Goal: Transaction & Acquisition: Purchase product/service

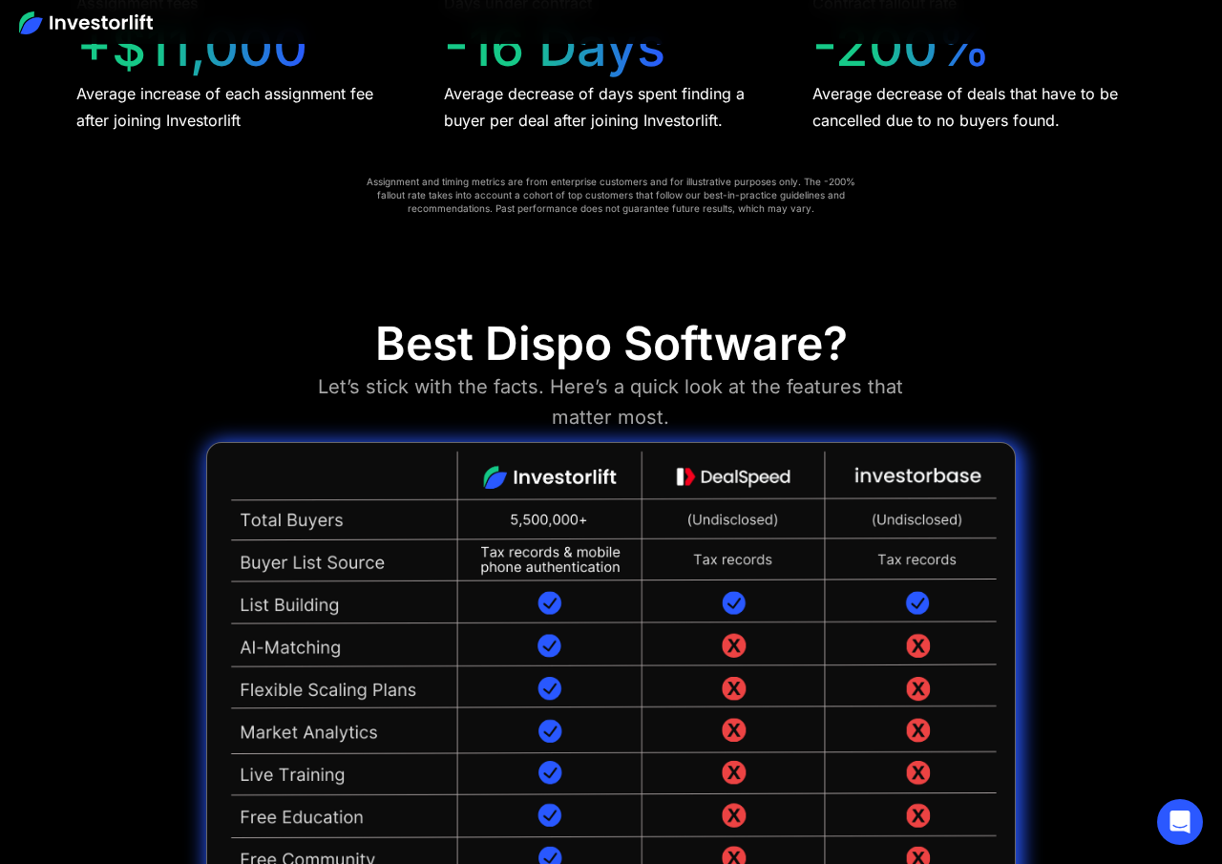
scroll to position [4469, 0]
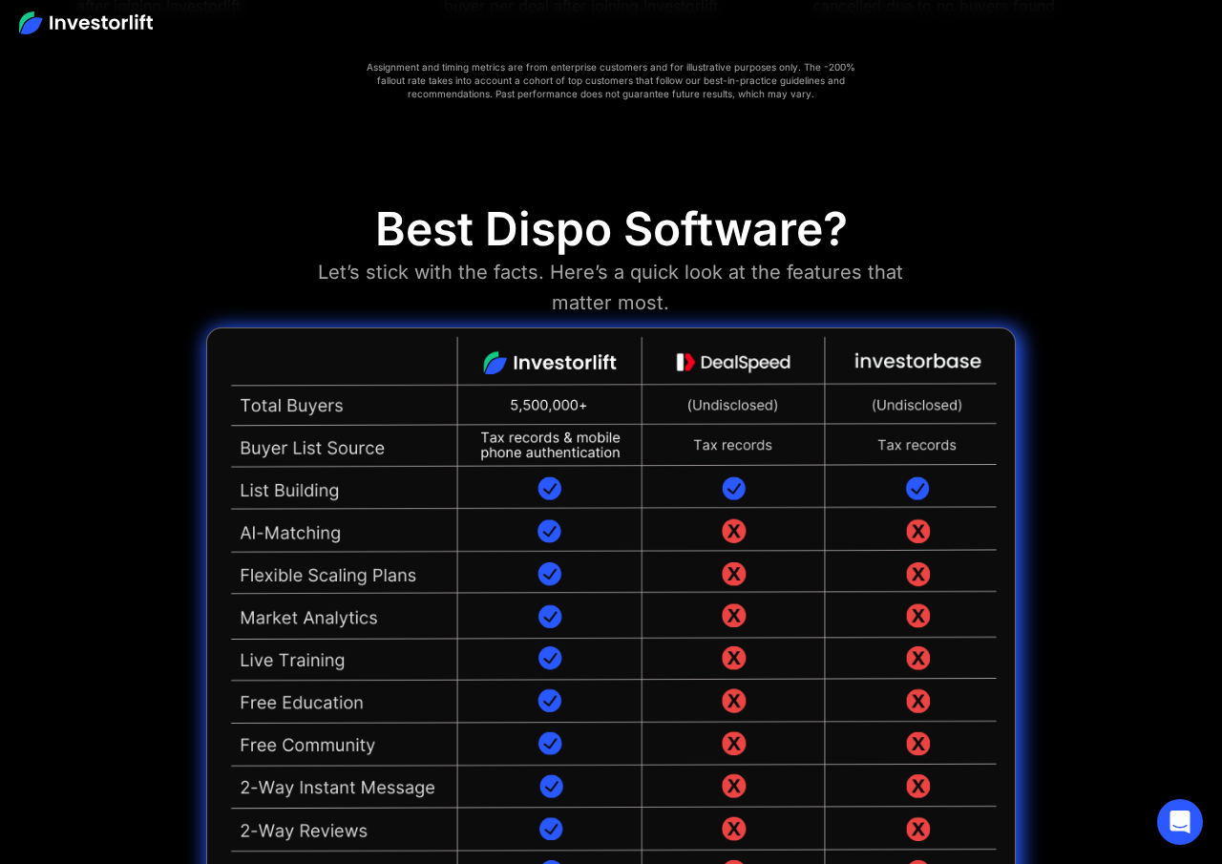
click at [795, 257] on div "Let’s stick with the facts. Here’s a quick look at the features that matter mos…" at bounding box center [610, 287] width 647 height 61
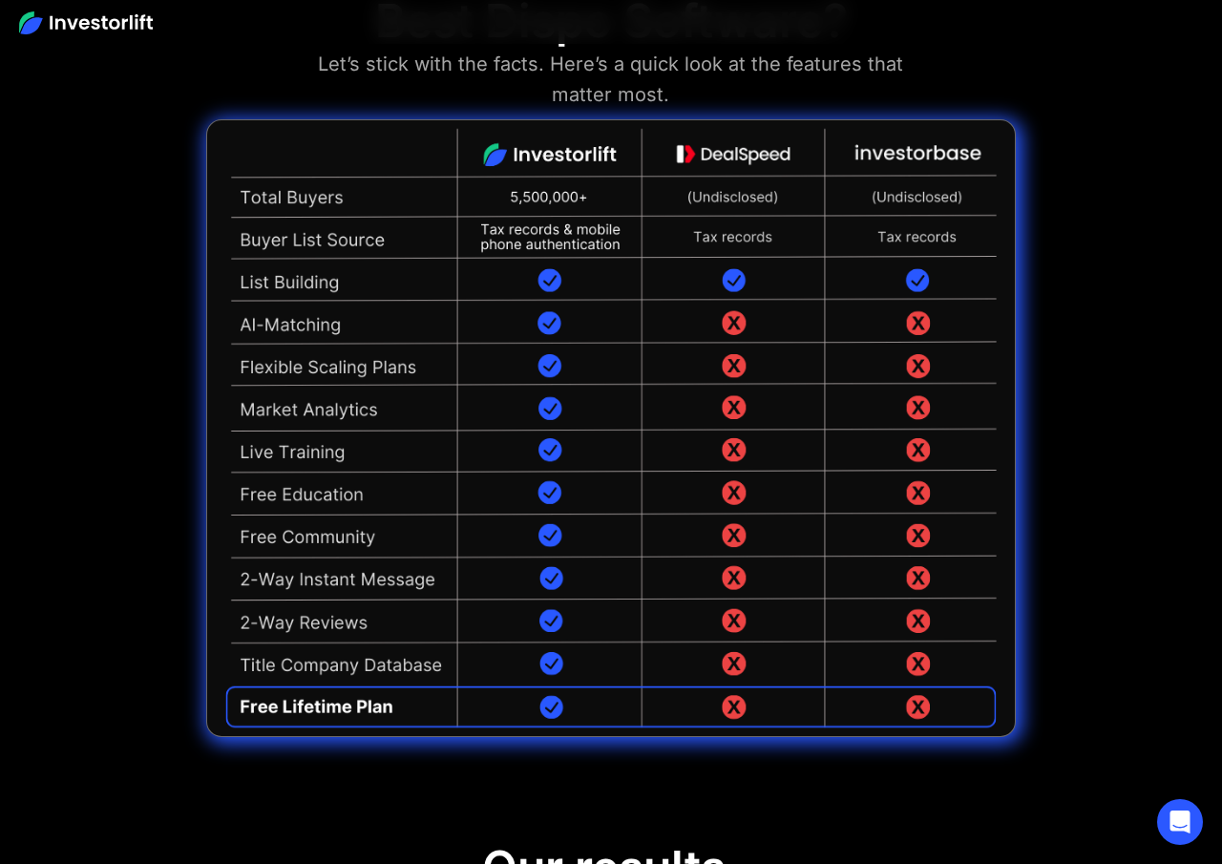
scroll to position [4675, 0]
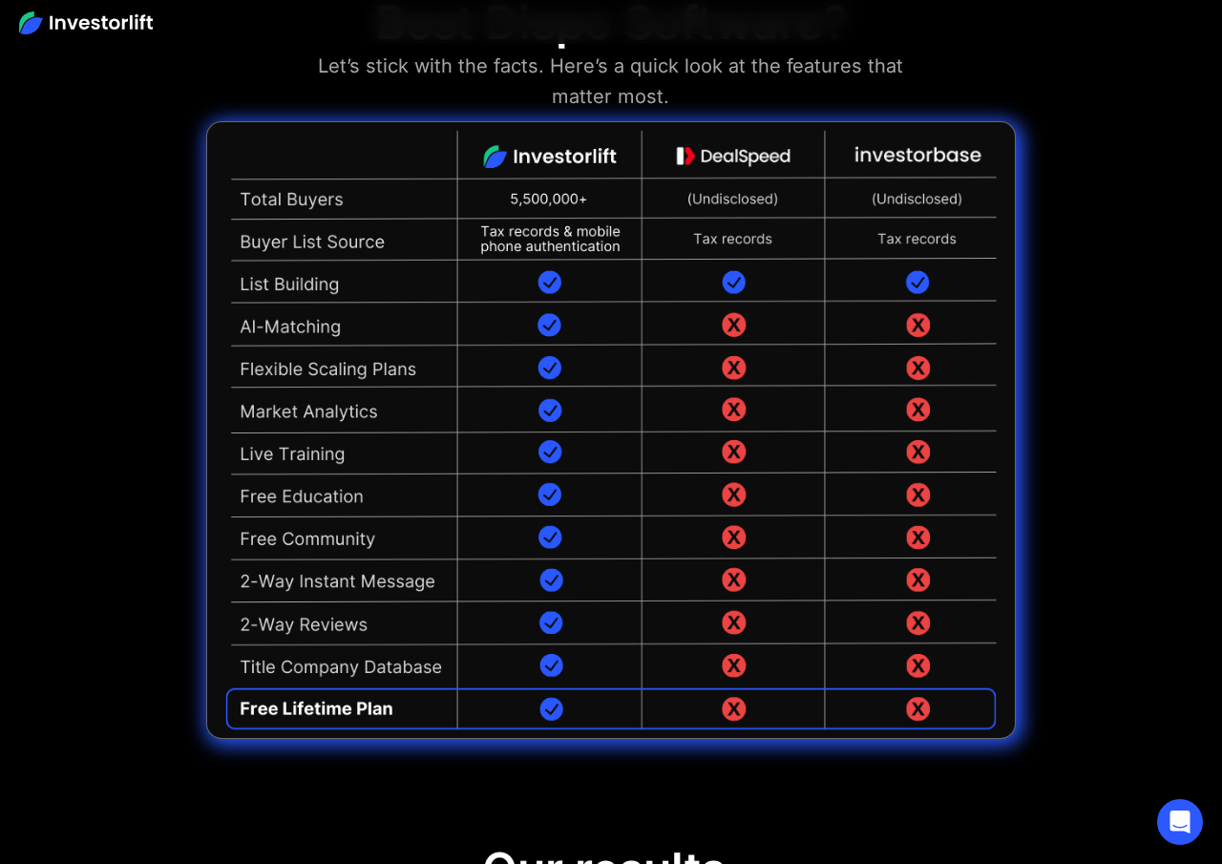
click at [727, 640] on img at bounding box center [610, 429] width 809 height 617
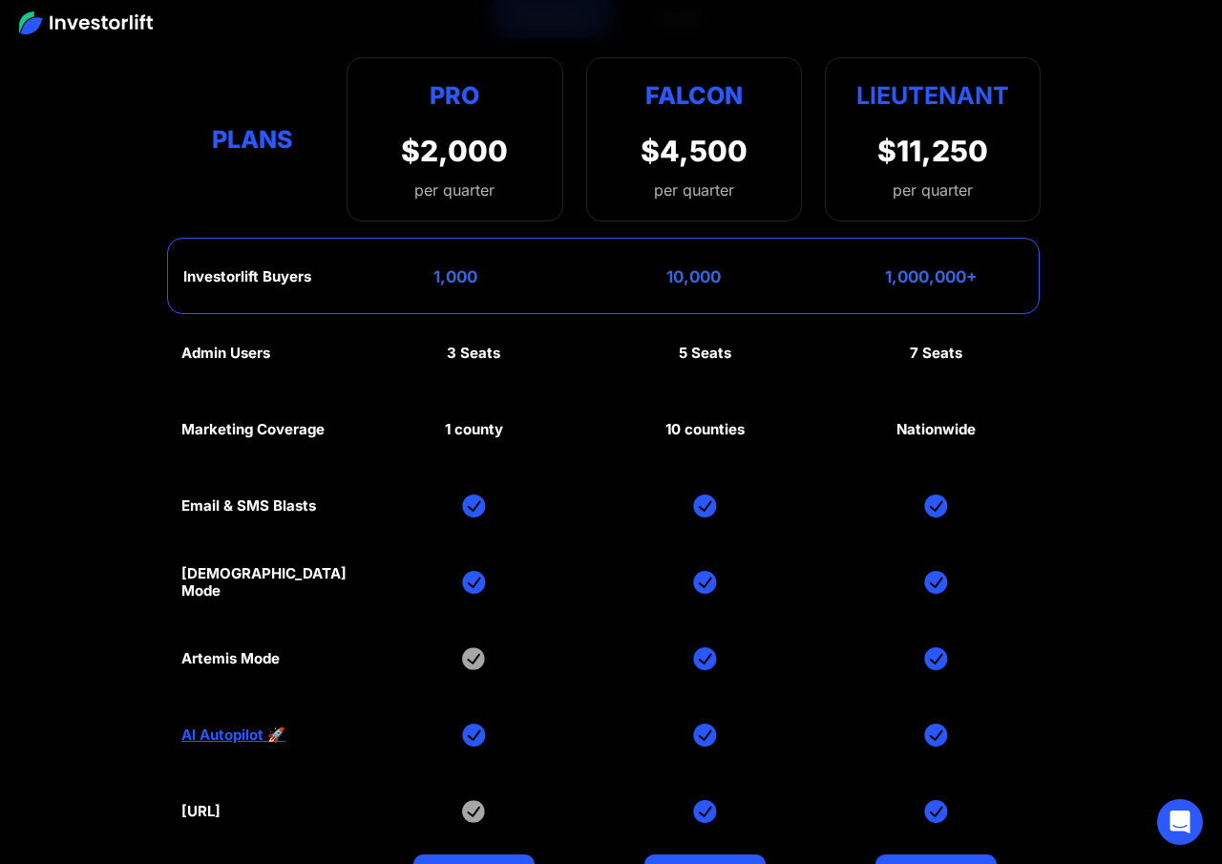
scroll to position [8664, 0]
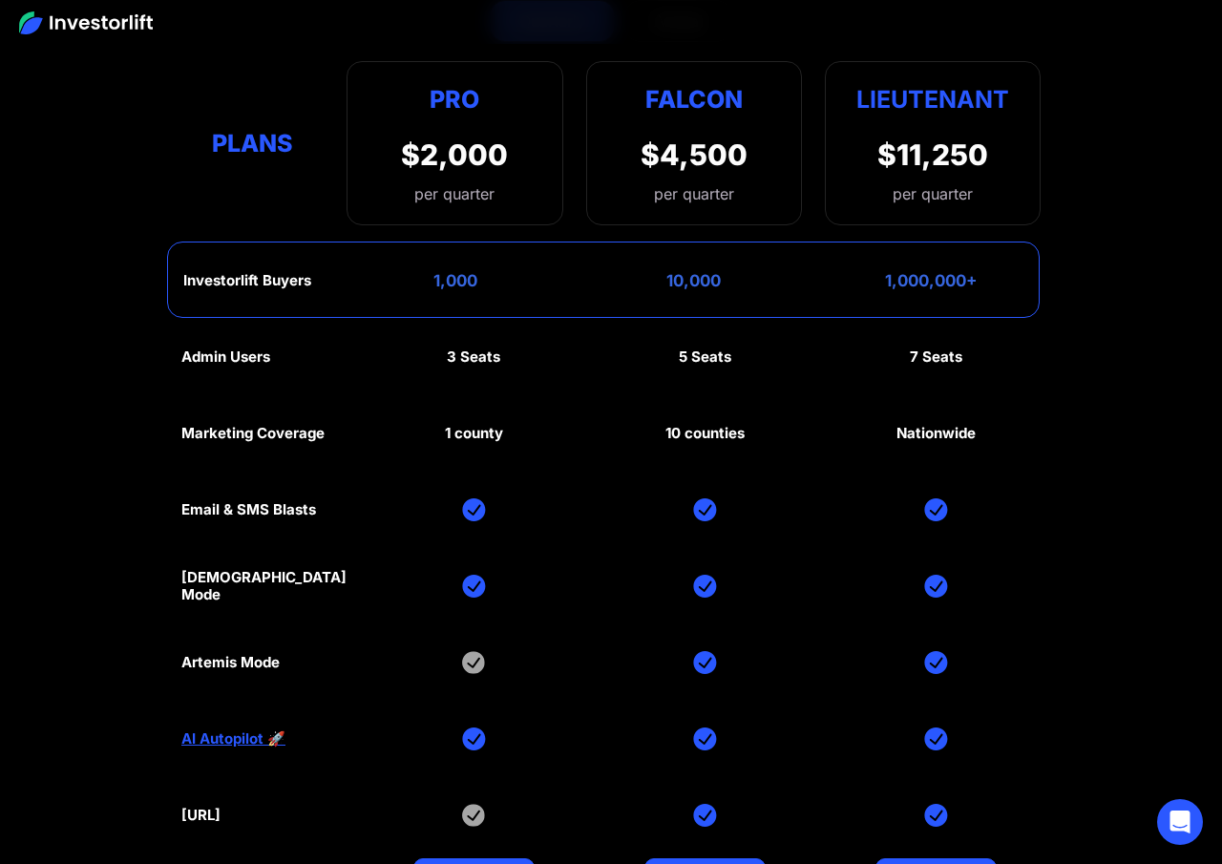
click at [209, 806] on div "[URL]" at bounding box center [200, 814] width 39 height 17
copy div "Investorlift"
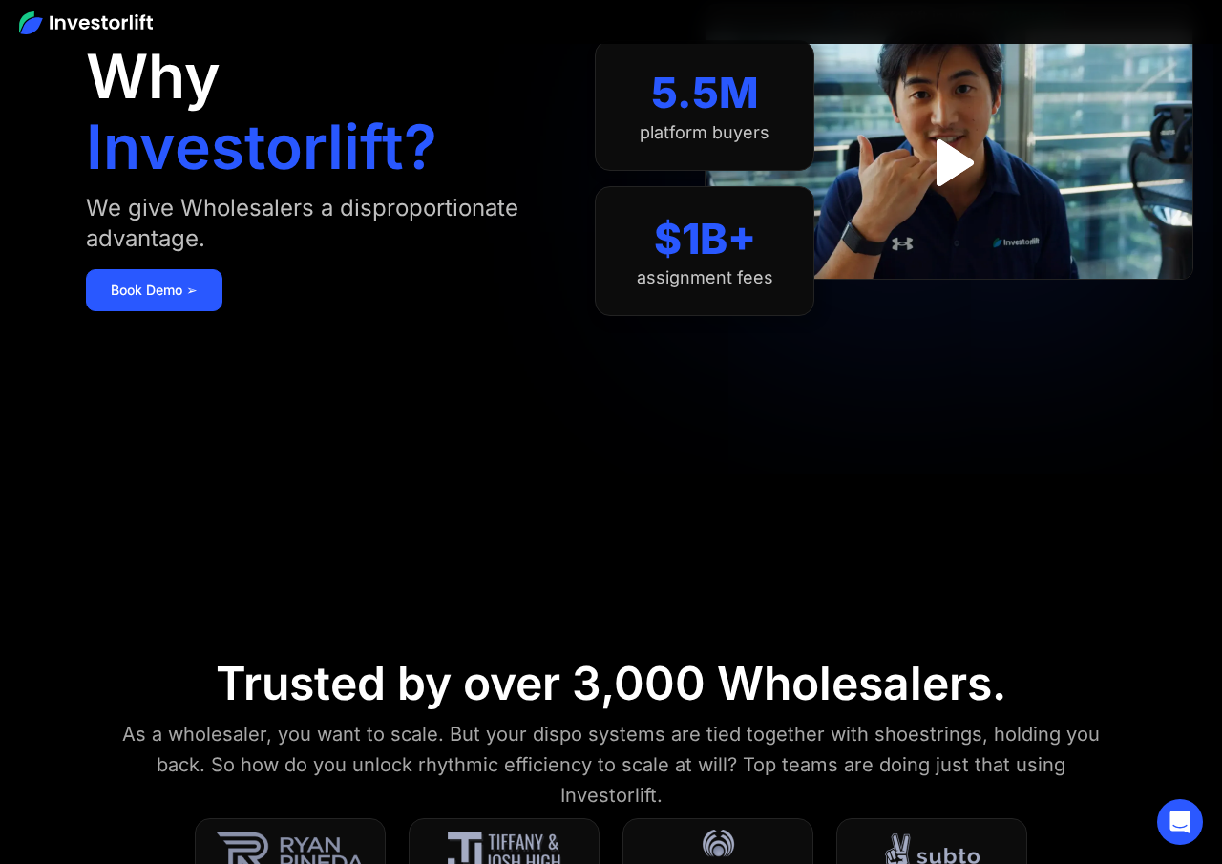
scroll to position [0, 0]
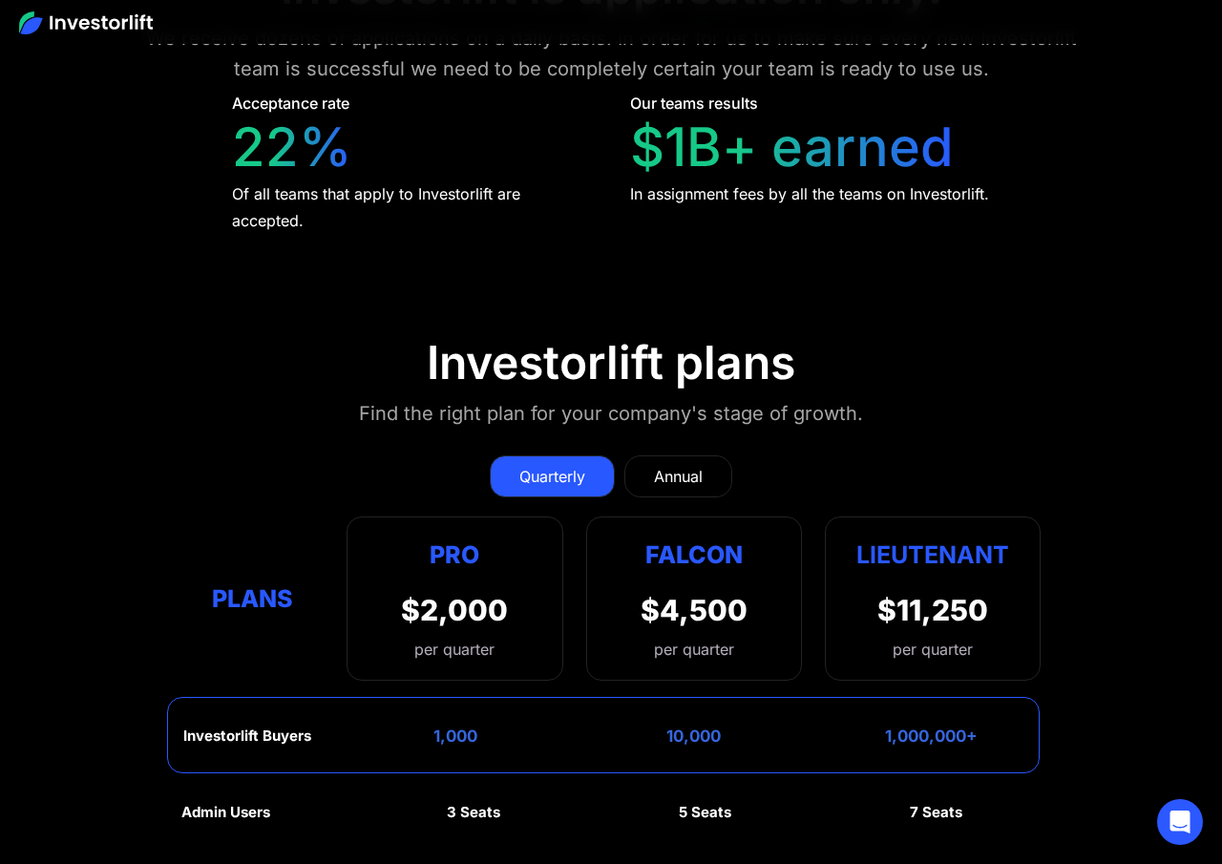
scroll to position [8223, 0]
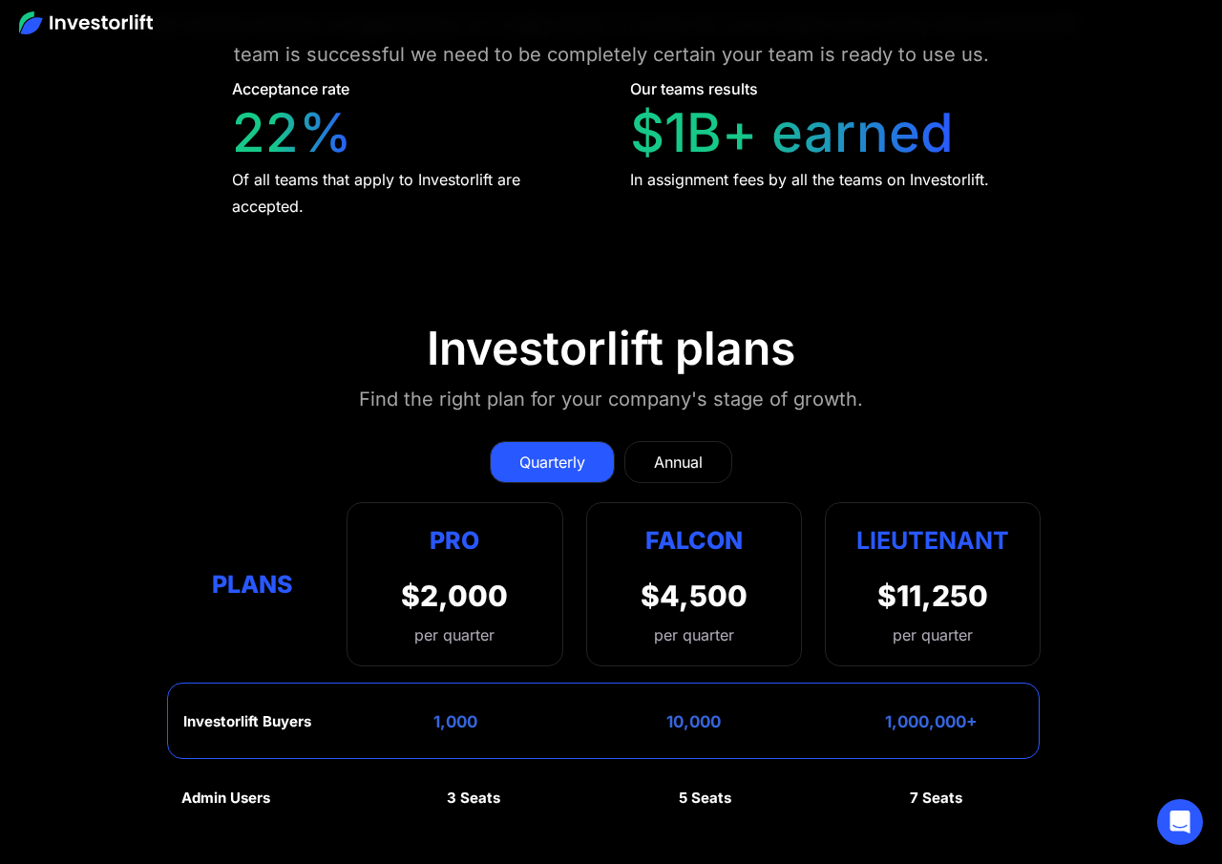
click at [683, 450] on div "Annual" at bounding box center [678, 461] width 49 height 23
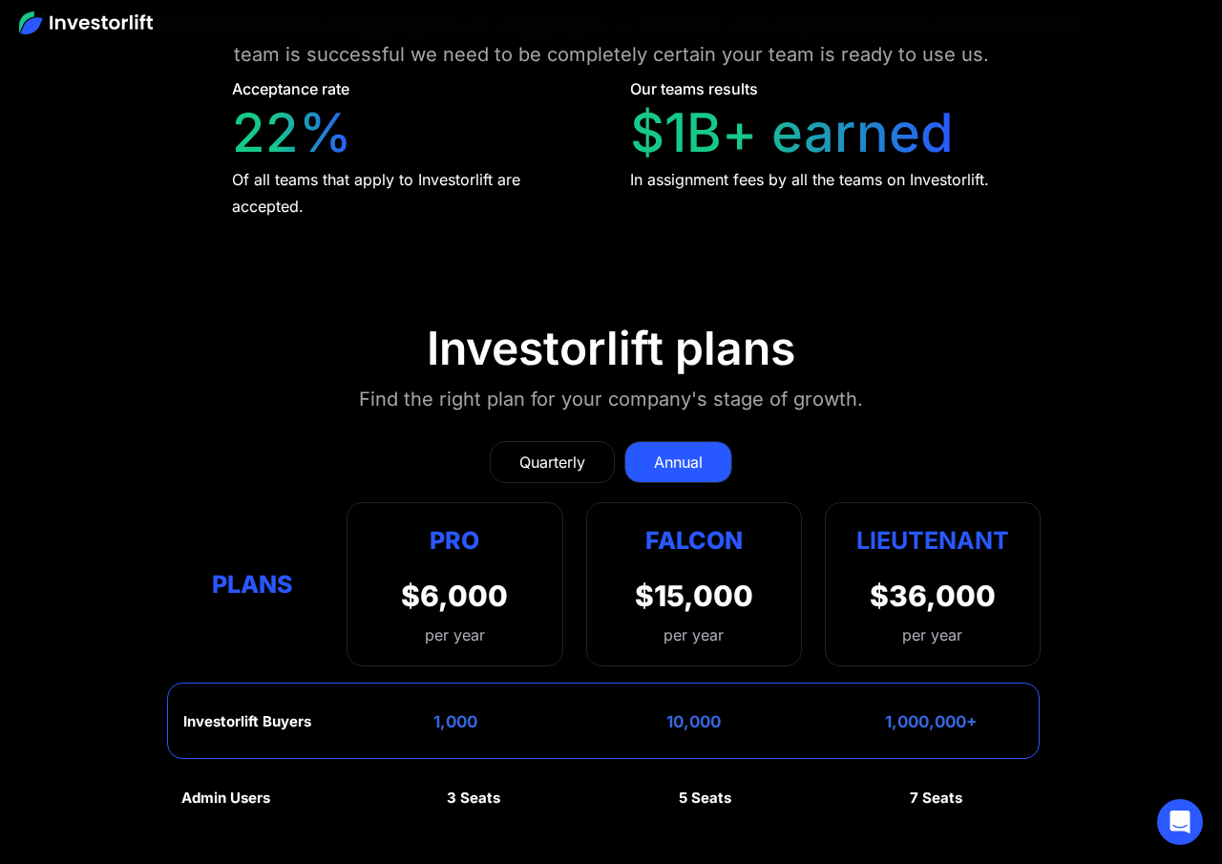
click at [569, 450] on div "Quarterly" at bounding box center [552, 461] width 66 height 23
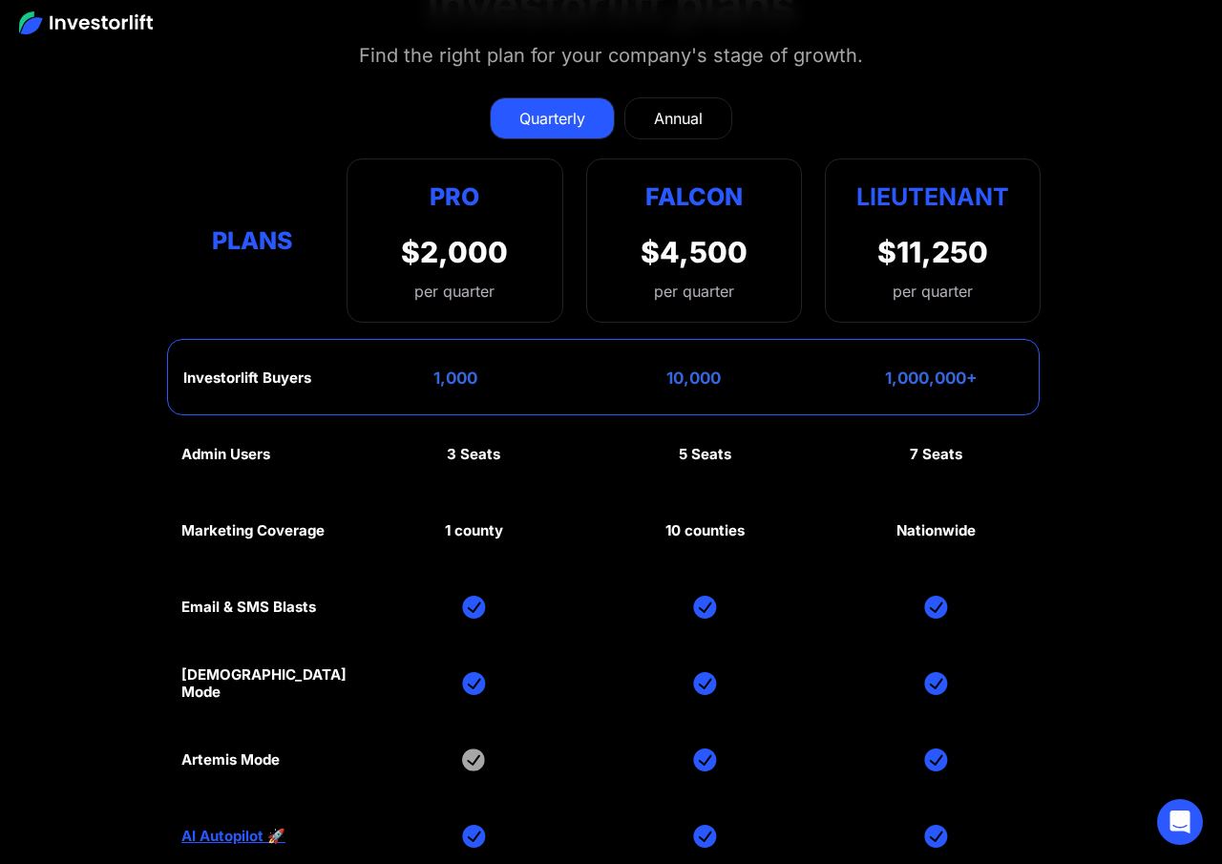
scroll to position [8566, 0]
